Goal: Task Accomplishment & Management: Use online tool/utility

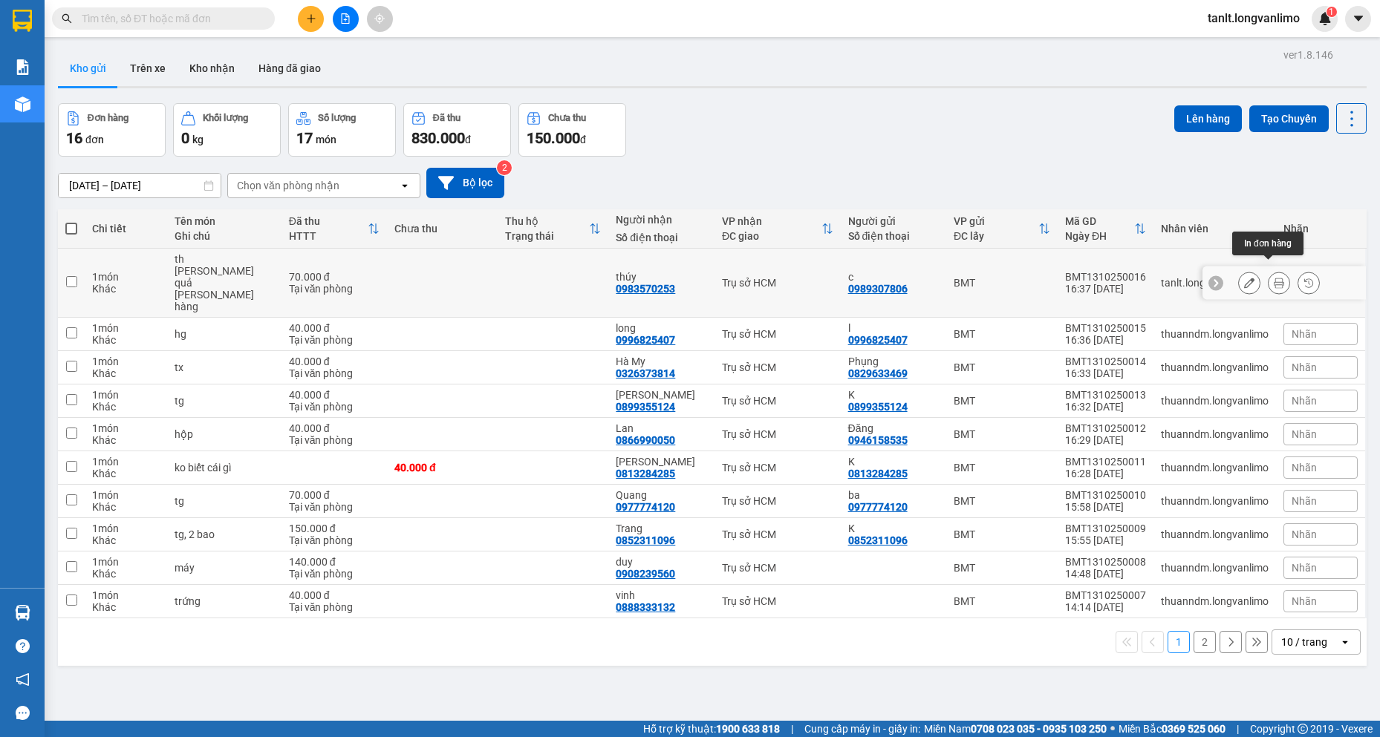
click at [1273, 278] on icon at bounding box center [1278, 283] width 10 height 10
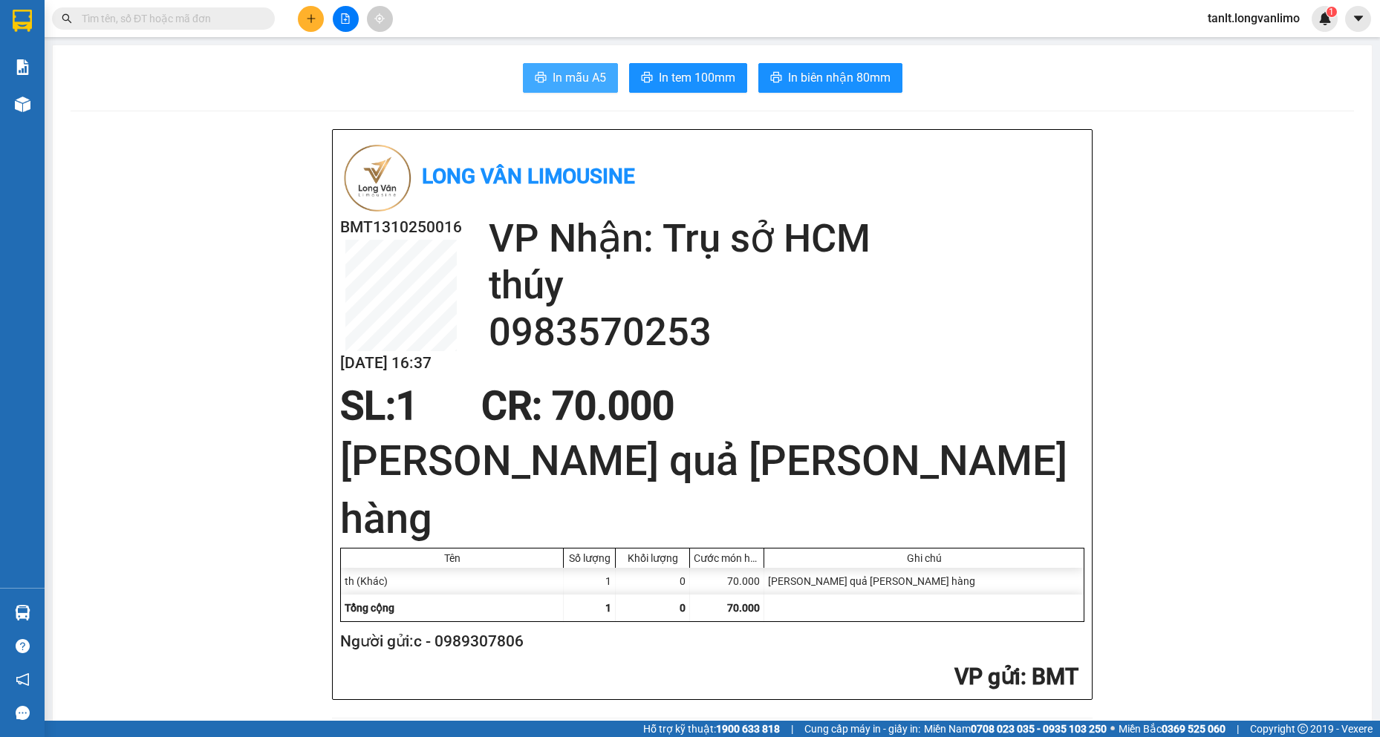
click at [564, 82] on span "In mẫu A5" at bounding box center [578, 77] width 53 height 19
click at [552, 82] on span "In mẫu A5" at bounding box center [578, 77] width 53 height 19
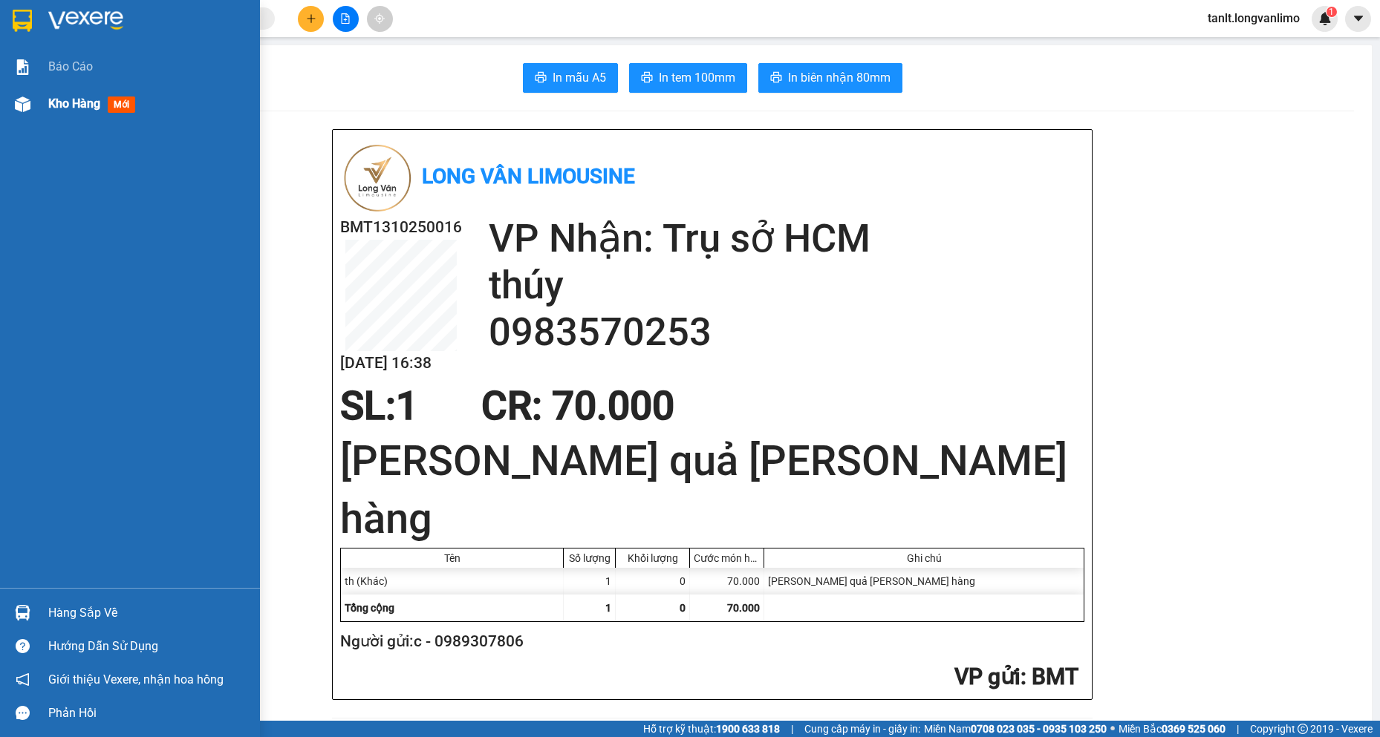
click at [59, 103] on span "Kho hàng" at bounding box center [74, 104] width 52 height 14
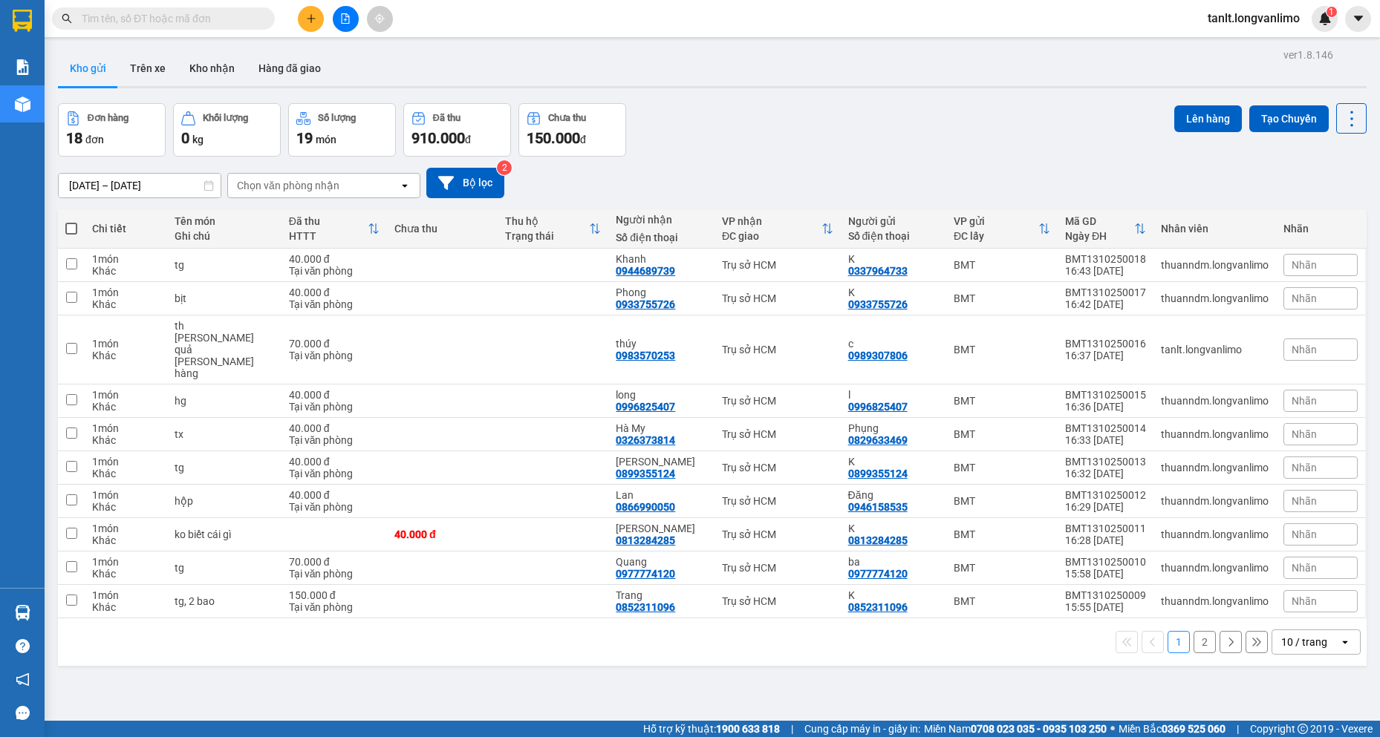
click at [891, 85] on div "Kho gửi Trên xe Kho nhận Hàng đã giao" at bounding box center [712, 69] width 1308 height 39
